Goal: Information Seeking & Learning: Find specific fact

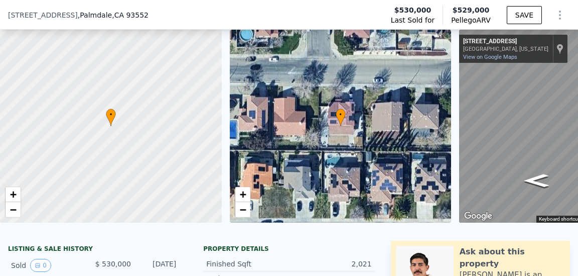
scroll to position [47, 0]
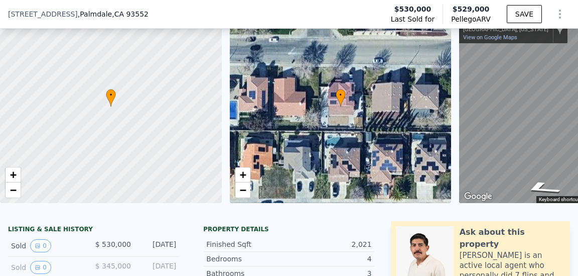
click at [159, 151] on div "• + − • + − ← Move left → Move right ↑ Move up ↓ Move down + Zoom in - Zoom out…" at bounding box center [289, 106] width 578 height 193
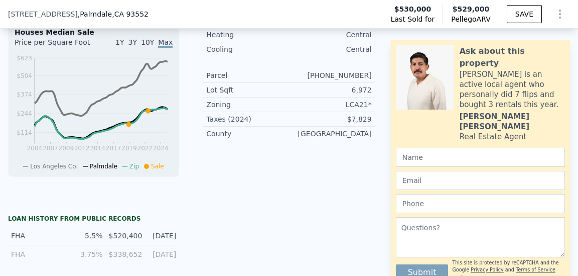
scroll to position [0, 0]
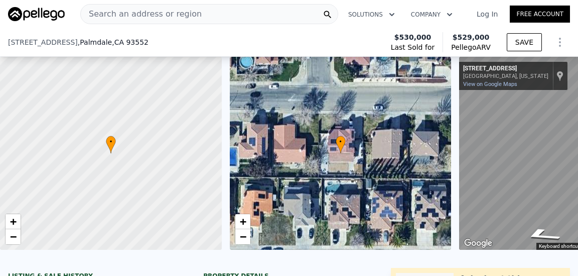
drag, startPoint x: 68, startPoint y: 137, endPoint x: 76, endPoint y: -24, distance: 161.4
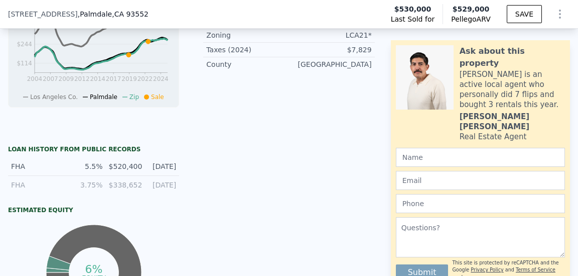
scroll to position [197, 0]
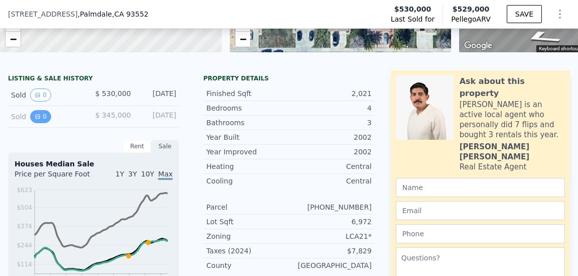
click at [39, 118] on icon "View historical data" at bounding box center [38, 116] width 4 height 4
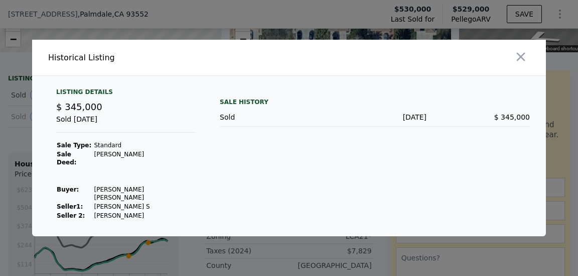
click at [531, 63] on div at bounding box center [419, 58] width 253 height 36
click at [522, 61] on icon "button" at bounding box center [521, 57] width 9 height 9
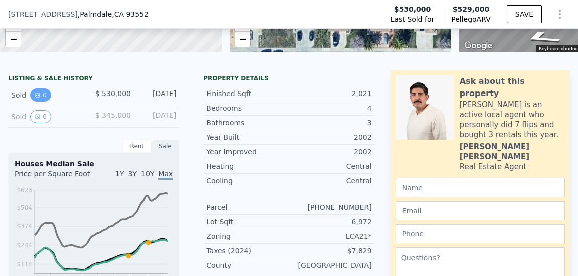
click at [35, 98] on icon "View historical data" at bounding box center [38, 95] width 6 height 6
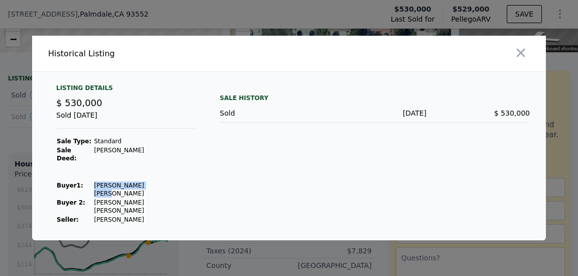
drag, startPoint x: 145, startPoint y: 191, endPoint x: 84, endPoint y: 188, distance: 61.3
click at [84, 188] on tr "Buyer 1 : [PERSON_NAME] [PERSON_NAME]" at bounding box center [126, 189] width 140 height 17
click at [118, 198] on td "[PERSON_NAME] [PERSON_NAME]" at bounding box center [144, 206] width 102 height 17
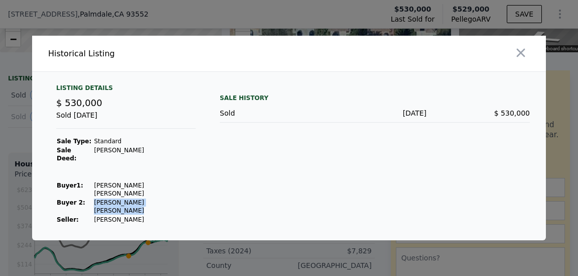
click at [177, 259] on div at bounding box center [289, 138] width 578 height 276
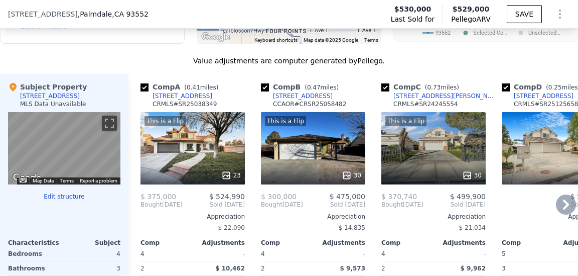
scroll to position [1101, 0]
